Goal: Transaction & Acquisition: Purchase product/service

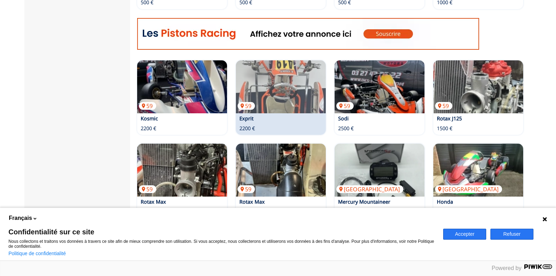
scroll to position [388, 0]
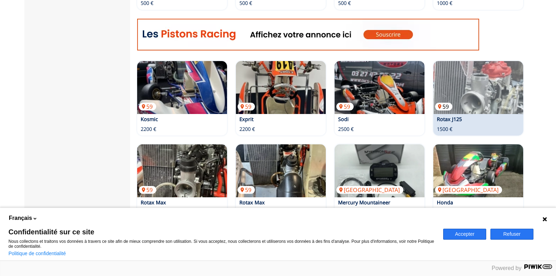
click at [460, 80] on img at bounding box center [478, 87] width 90 height 53
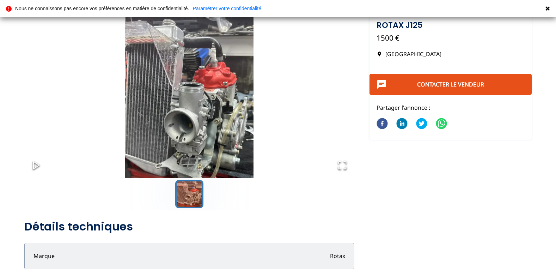
scroll to position [106, 0]
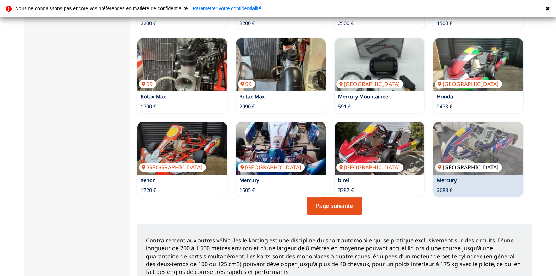
scroll to position [599, 0]
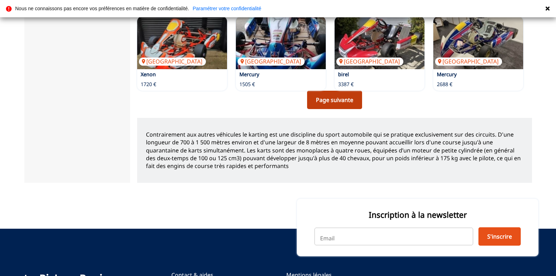
click at [332, 98] on link "Page suivante" at bounding box center [334, 100] width 55 height 18
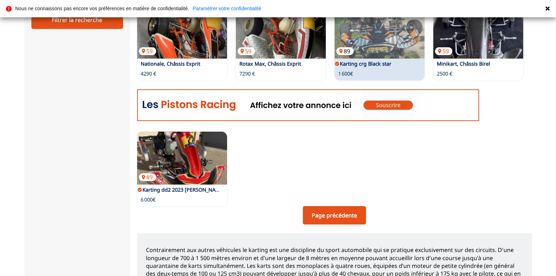
scroll to position [423, 0]
